Goal: Transaction & Acquisition: Purchase product/service

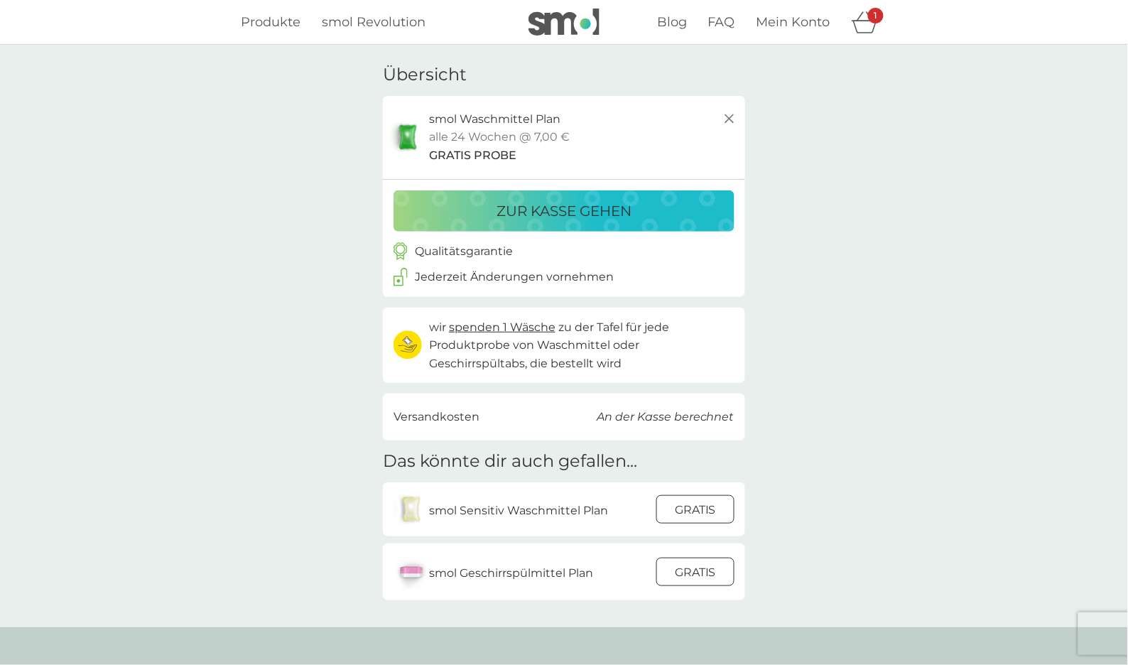
click at [476, 200] on div "zur Kasse gehen" at bounding box center [564, 211] width 313 height 23
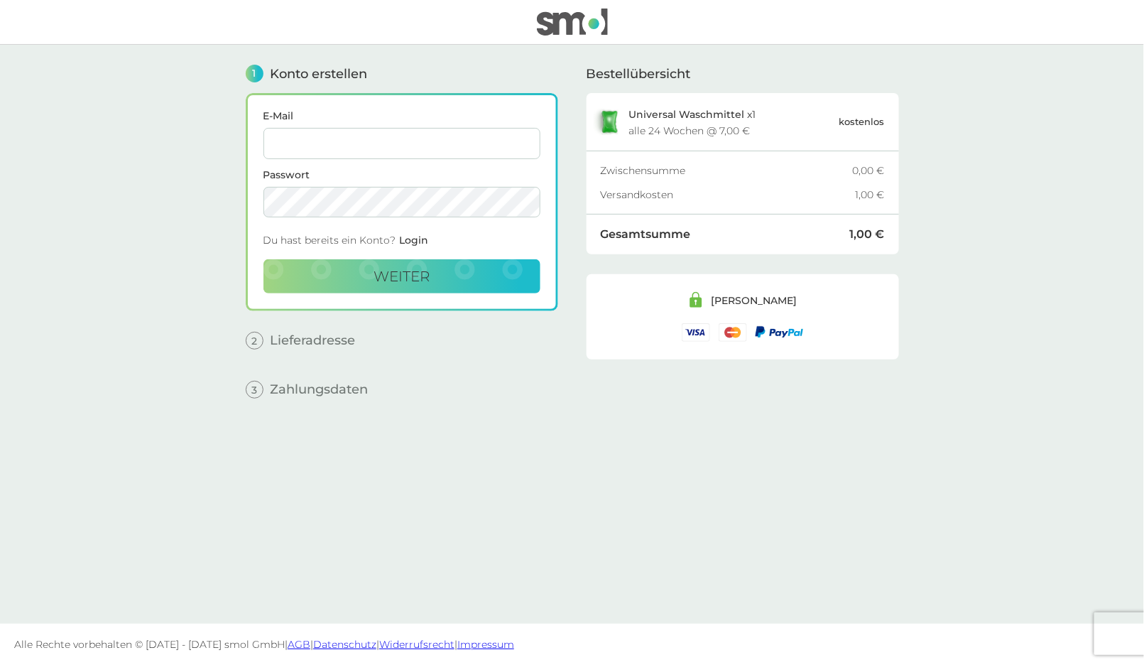
click at [365, 138] on input "E-Mail" at bounding box center [402, 143] width 277 height 31
paste input "[EMAIL_ADDRESS][DOMAIN_NAME]"
type input "[EMAIL_ADDRESS][DOMAIN_NAME]"
click at [169, 204] on main "1 Konto erstellen E-Mail [EMAIL_ADDRESS][DOMAIN_NAME] Passwort Du hast bereits …" at bounding box center [572, 334] width 1144 height 579
click at [163, 229] on main "1 Konto erstellen E-Mail [EMAIL_ADDRESS][DOMAIN_NAME] Passwort Du hast bereits …" at bounding box center [572, 334] width 1144 height 579
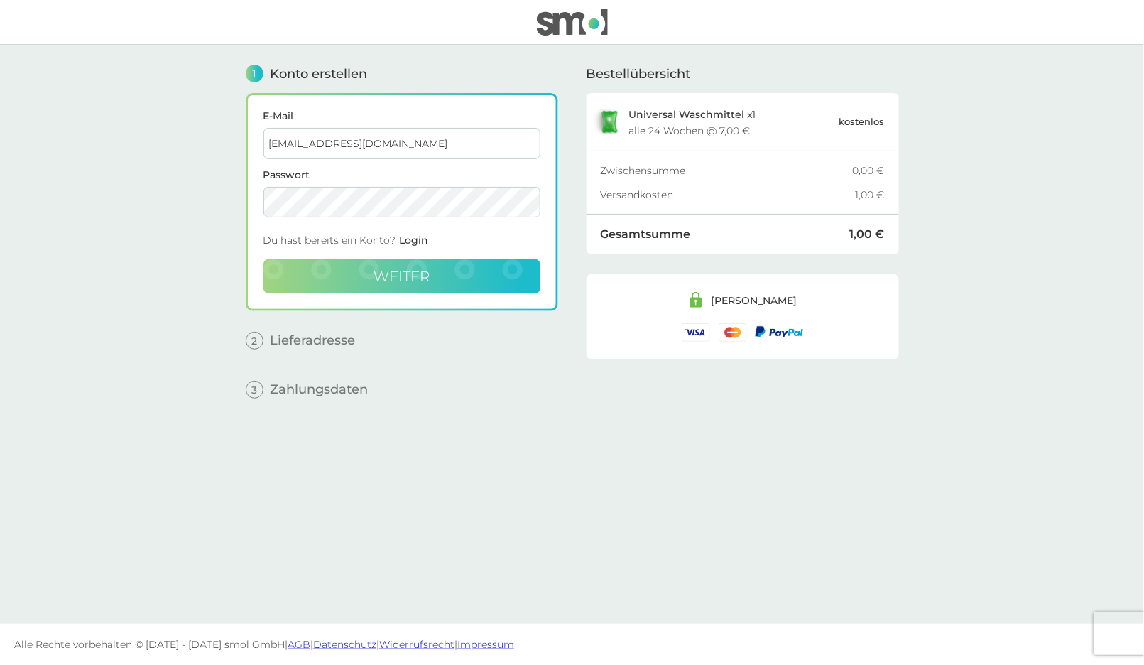
click at [408, 263] on button "weiter" at bounding box center [402, 276] width 277 height 34
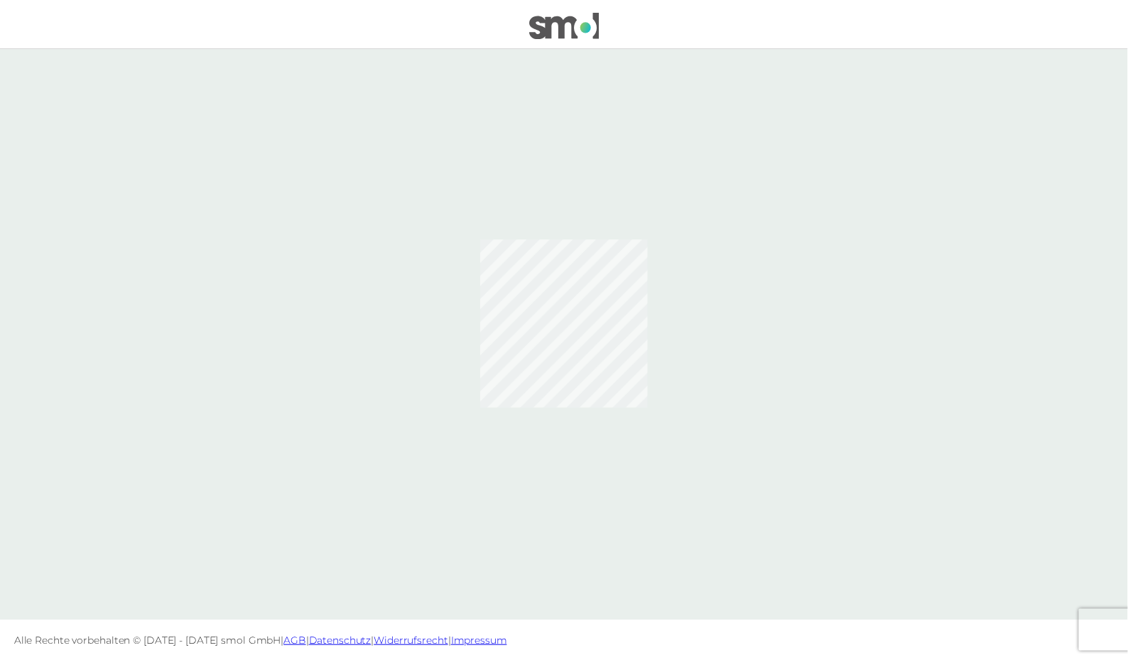
scroll to position [37, 0]
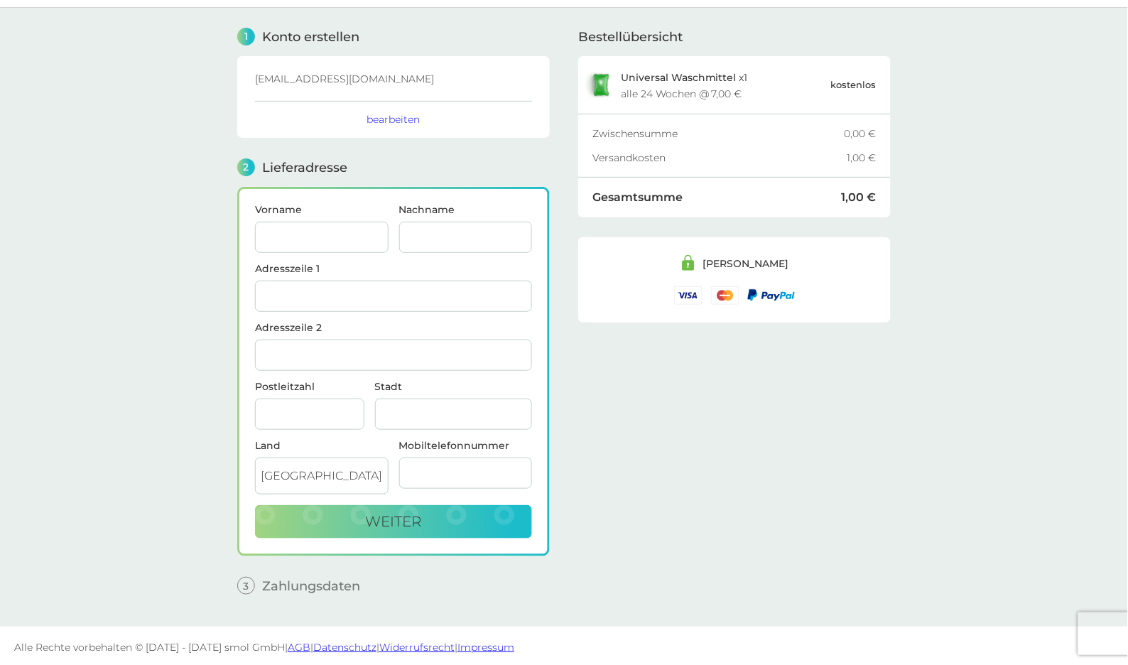
click at [325, 237] on input "Vorname" at bounding box center [322, 237] width 134 height 31
paste input "[EMAIL_ADDRESS][DOMAIN_NAME]"
type input "[EMAIL_ADDRESS][DOMAIN_NAME]"
paste input "[EMAIL_ADDRESS][DOMAIN_NAME]"
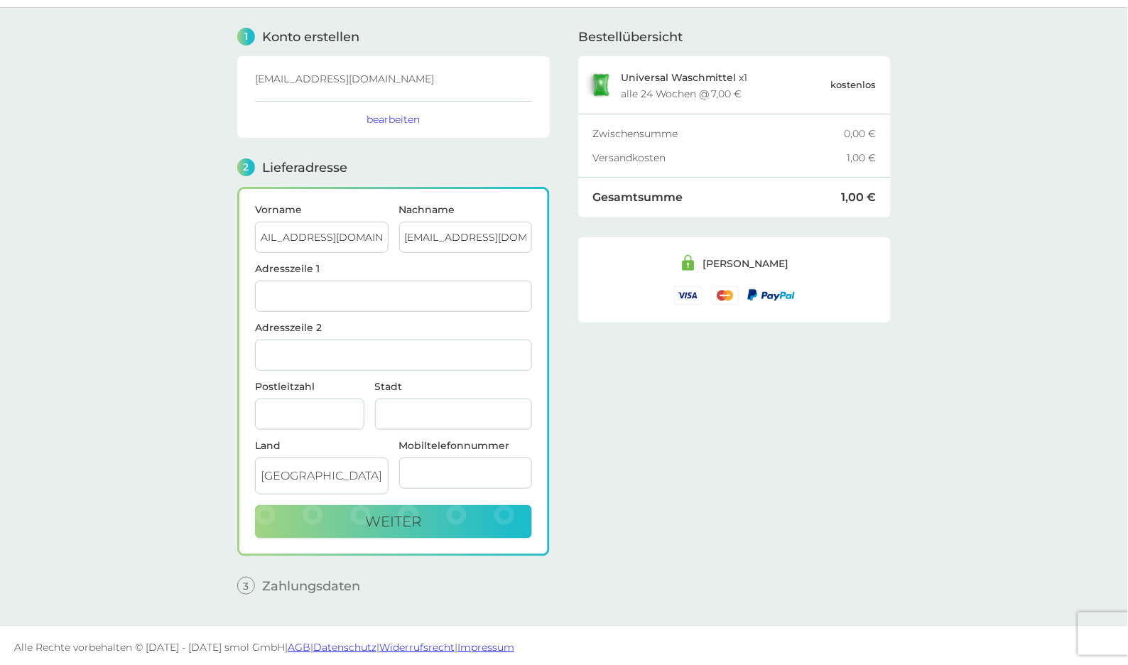
scroll to position [0, 0]
click at [433, 242] on input "[EMAIL_ADDRESS][DOMAIN_NAME]" at bounding box center [466, 237] width 134 height 31
type input "[EMAIL_ADDRESS][DOMAIN_NAME]"
drag, startPoint x: 301, startPoint y: 233, endPoint x: 548, endPoint y: 245, distance: 247.5
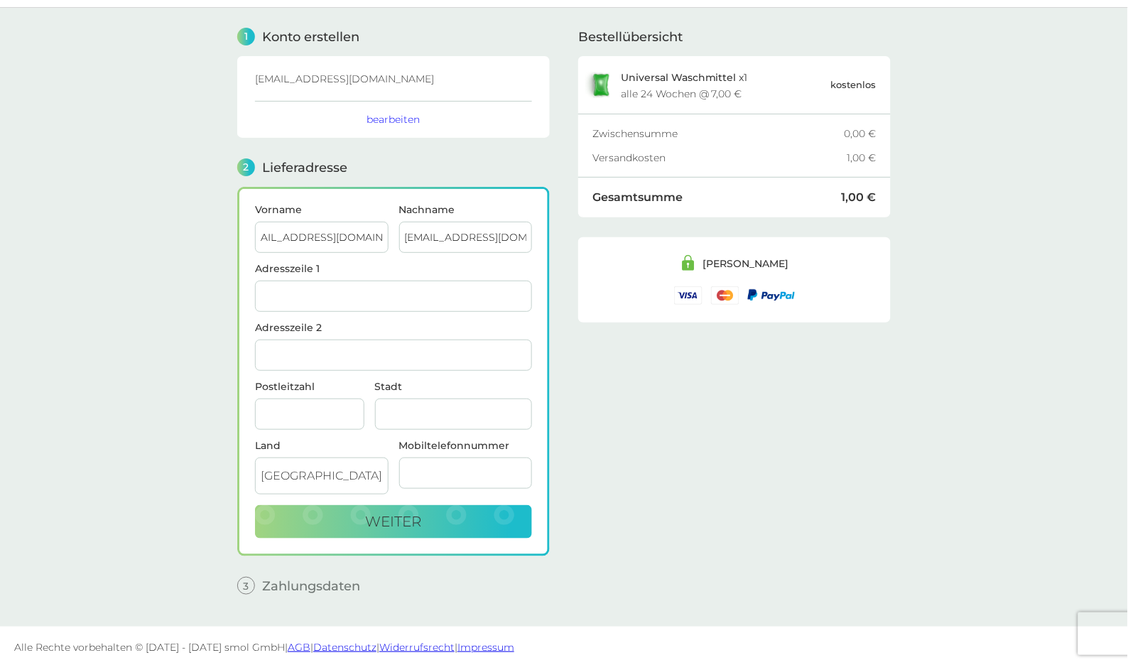
click at [548, 245] on div "Vorname bergetbinky11558@gmx.com Nachname bergetbinky11558@gmx.com Adresszeile …" at bounding box center [393, 371] width 313 height 369
type input "[PERSON_NAME]"
drag, startPoint x: 465, startPoint y: 237, endPoint x: 574, endPoint y: 247, distance: 109.2
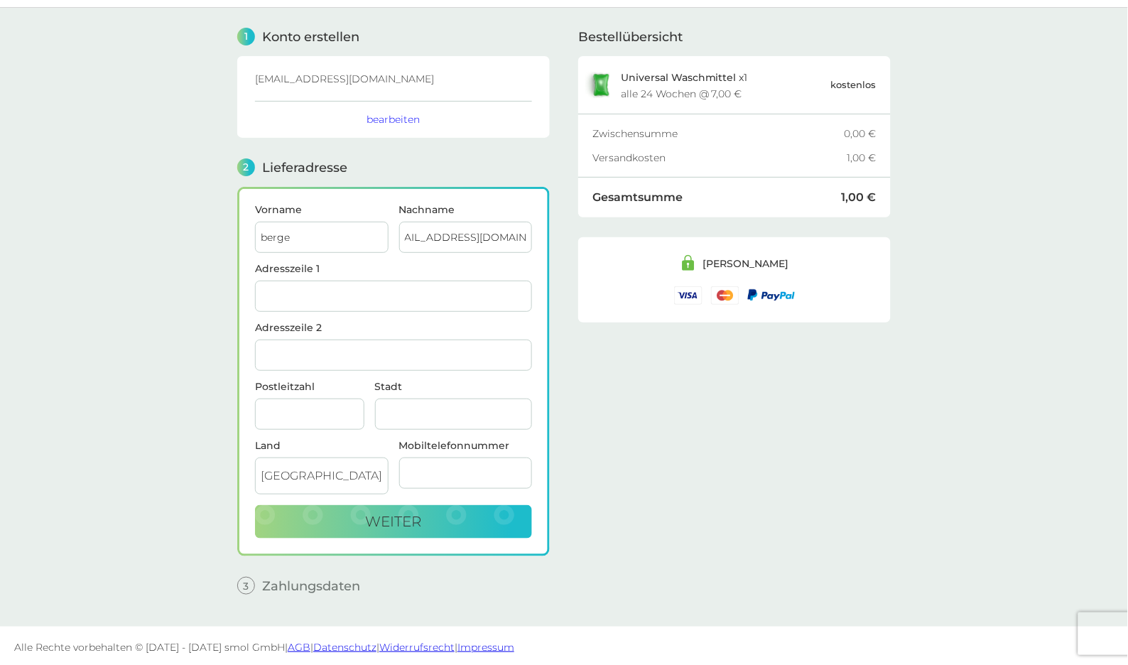
click at [574, 247] on div "1 Konto erstellen bergetbinky11558@gmx.com bearbeiten 2 Lieferadresse Vorname b…" at bounding box center [564, 306] width 654 height 597
type input "bergetbinky"
click at [331, 293] on input "Adresszeile 1" at bounding box center [393, 296] width 277 height 31
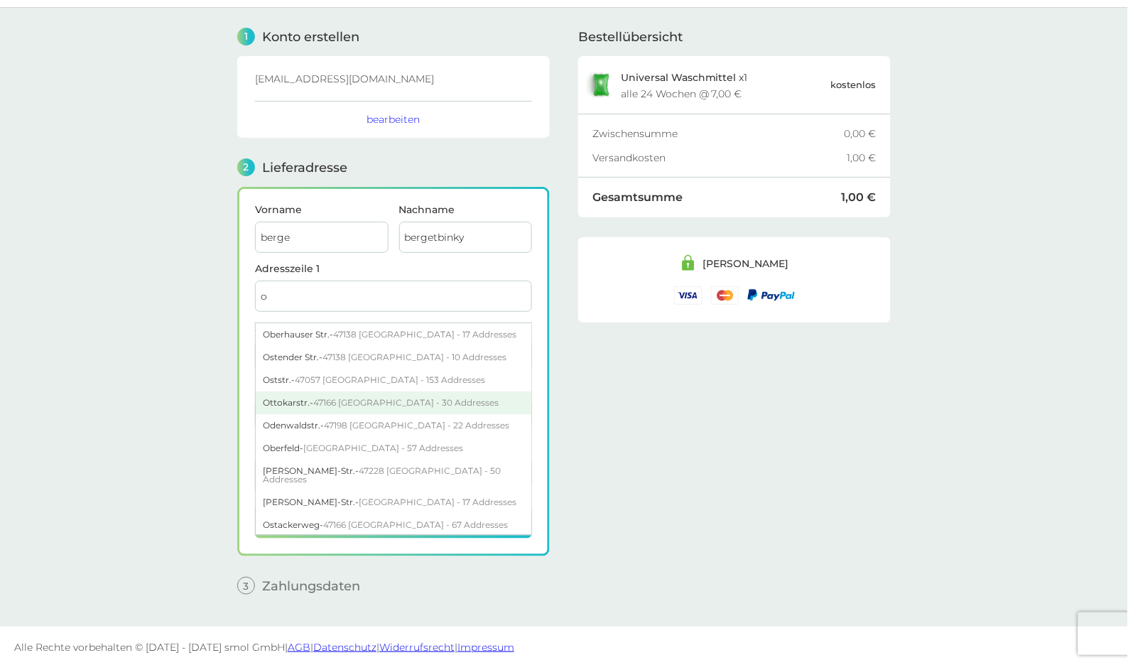
scroll to position [16, 0]
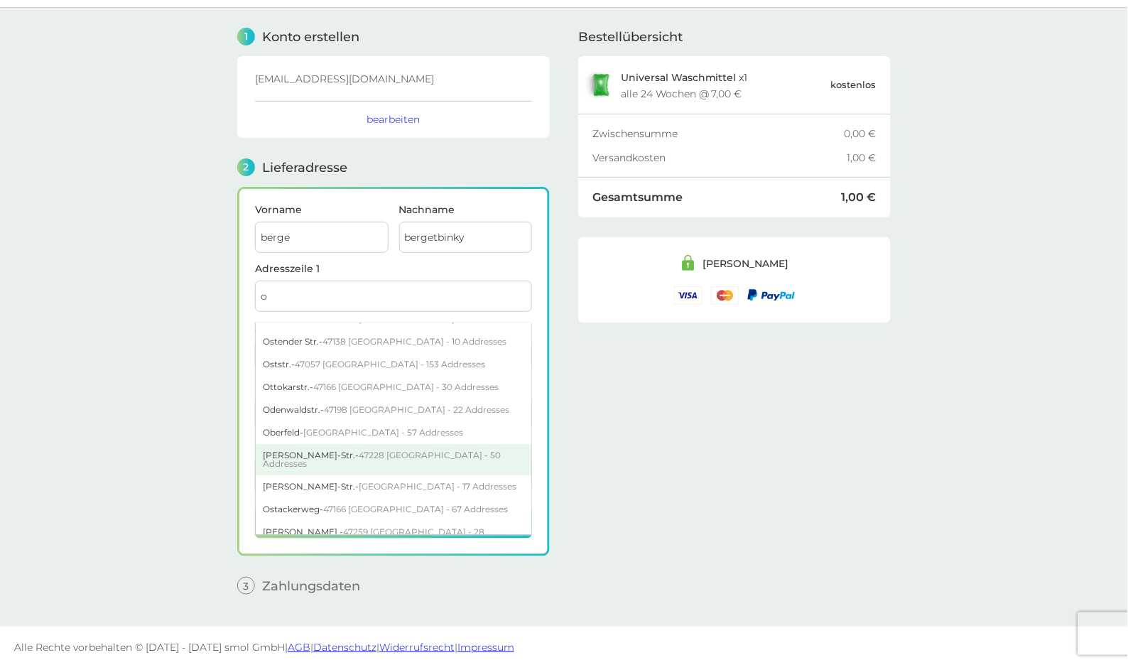
click at [357, 462] on div "Otto-Schulenberg-Str. - 47228 Duisburg - 50 Addresses" at bounding box center [394, 459] width 276 height 31
click at [359, 462] on div "Otto-Schulenberg-Str. 7 - 47228 Duisburg" at bounding box center [394, 455] width 276 height 23
type input "[PERSON_NAME][STREET_ADDRESS]"
type input "[GEOGRAPHIC_DATA]"
type input "47228"
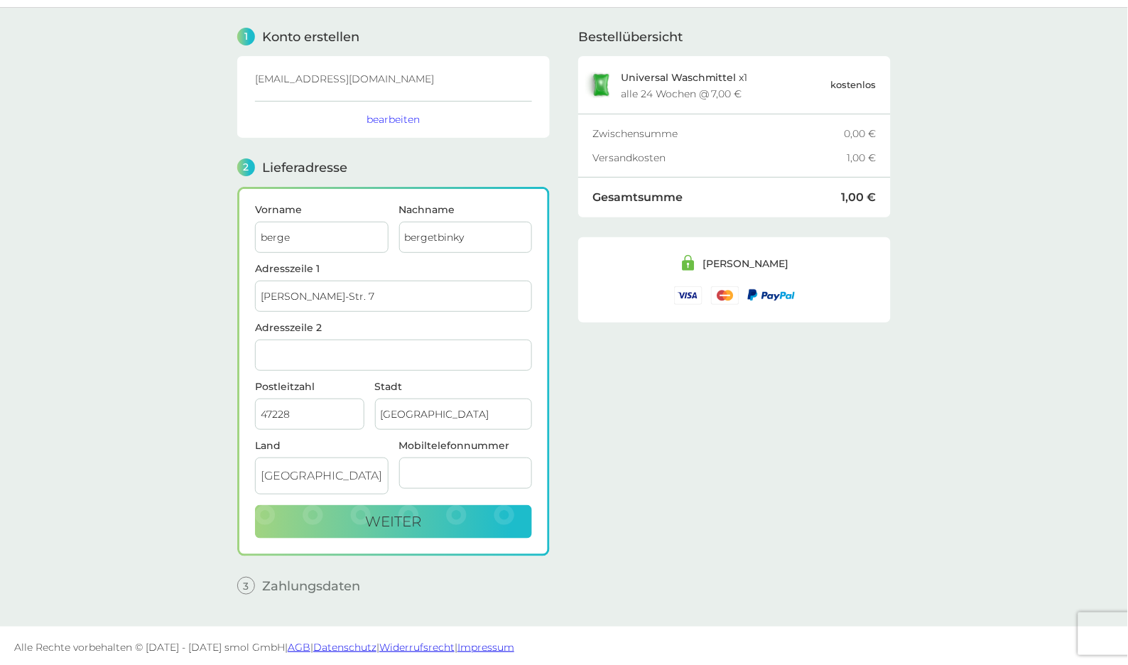
click at [447, 467] on input "Mobiltelefonnummer" at bounding box center [466, 472] width 134 height 31
type input "1603212300"
click at [435, 516] on button "weiter" at bounding box center [393, 522] width 277 height 34
checkbox input "true"
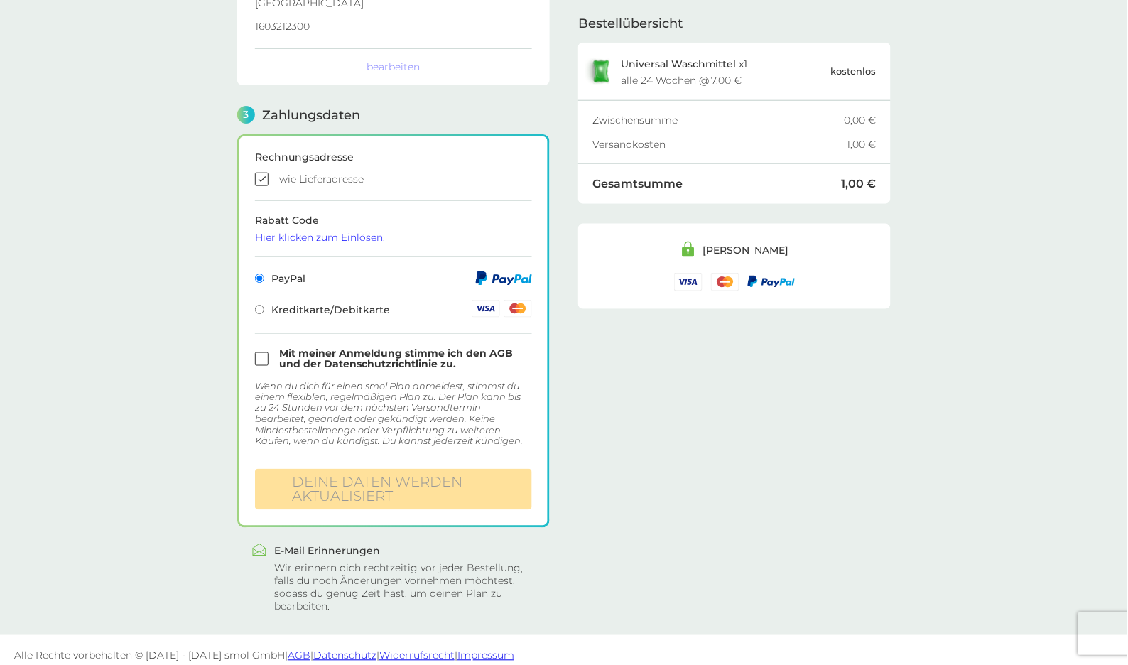
scroll to position [318, 0]
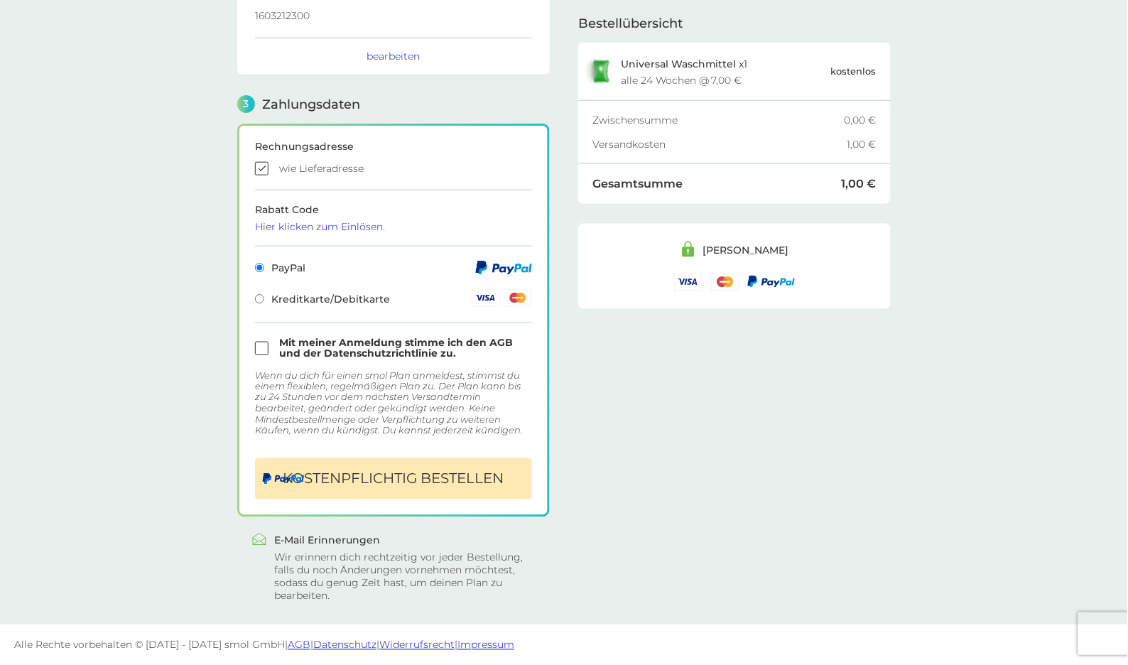
click at [263, 345] on input "checkbox" at bounding box center [393, 347] width 277 height 21
checkbox input "true"
